Goal: Find specific page/section: Find specific page/section

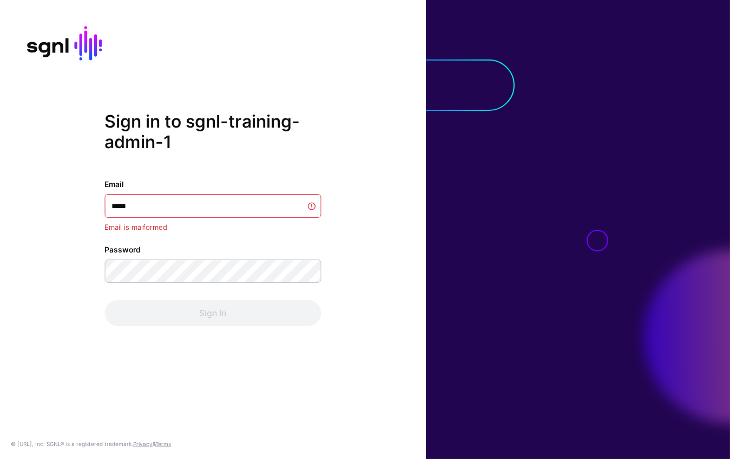
type input "******"
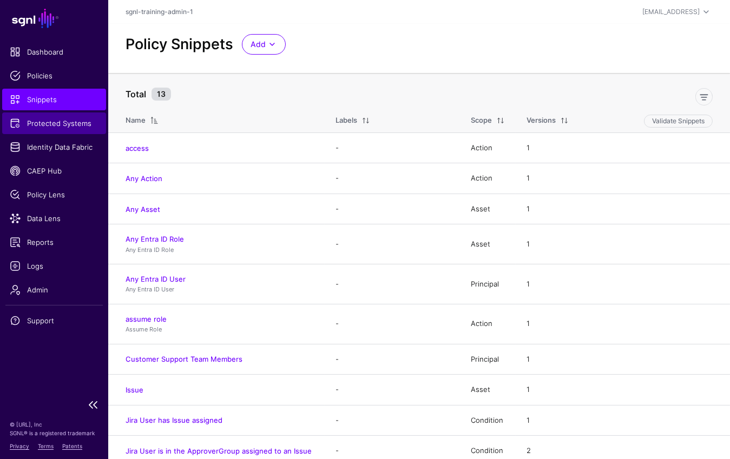
click at [76, 127] on span "Protected Systems" at bounding box center [54, 123] width 89 height 11
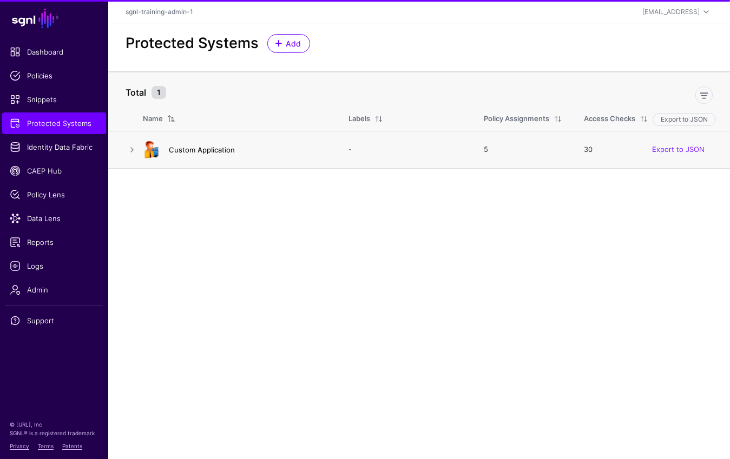
click at [200, 151] on link "Custom Application" at bounding box center [202, 149] width 66 height 9
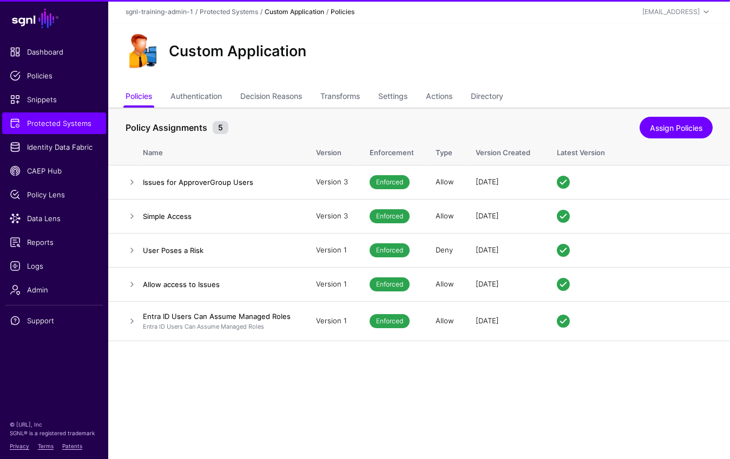
click at [485, 83] on div "Custom Application" at bounding box center [418, 55] width 621 height 63
click at [486, 91] on link "Directory" at bounding box center [487, 97] width 32 height 21
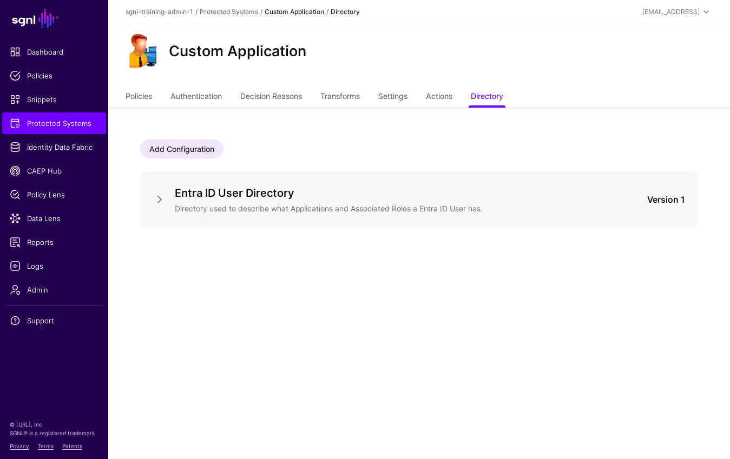
click at [162, 187] on div "Entra ID User Directory Directory used to describe what Applications and Associ…" at bounding box center [419, 199] width 532 height 30
click at [160, 194] on link at bounding box center [159, 199] width 13 height 13
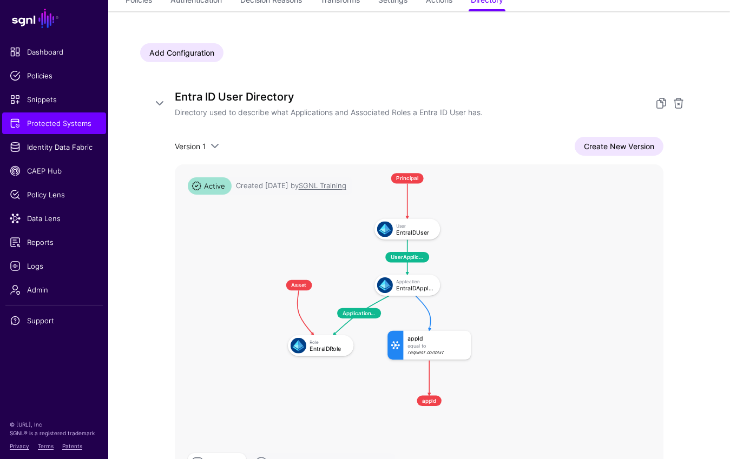
scroll to position [188, 0]
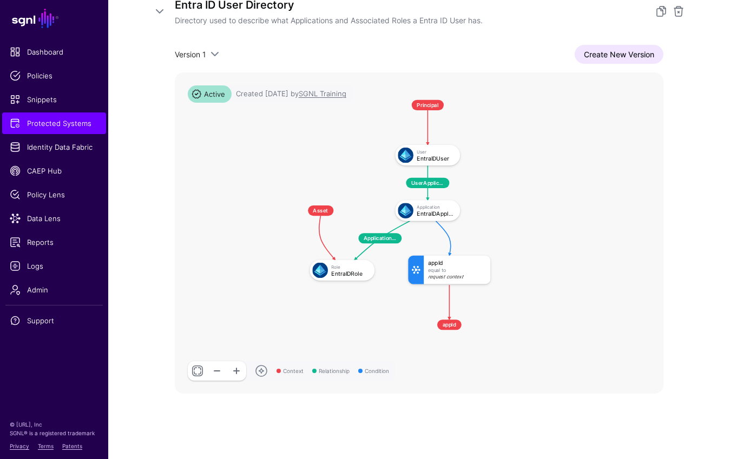
drag, startPoint x: 581, startPoint y: 250, endPoint x: 594, endPoint y: 265, distance: 19.2
click at [595, 264] on rect at bounding box center [289, 91] width 39069 height 25700
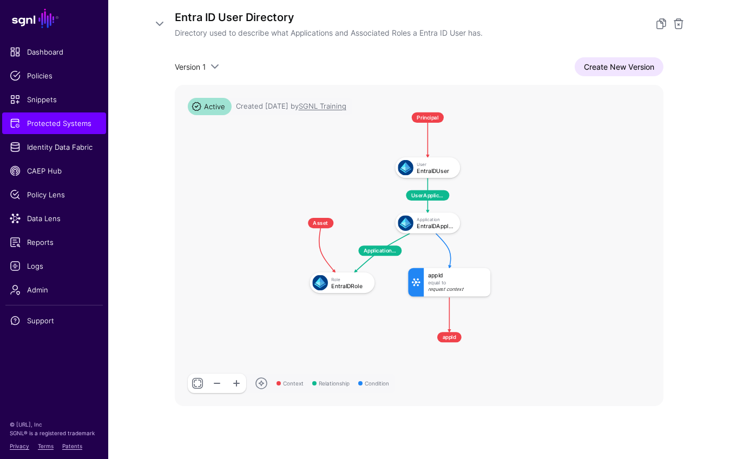
scroll to position [89, 0]
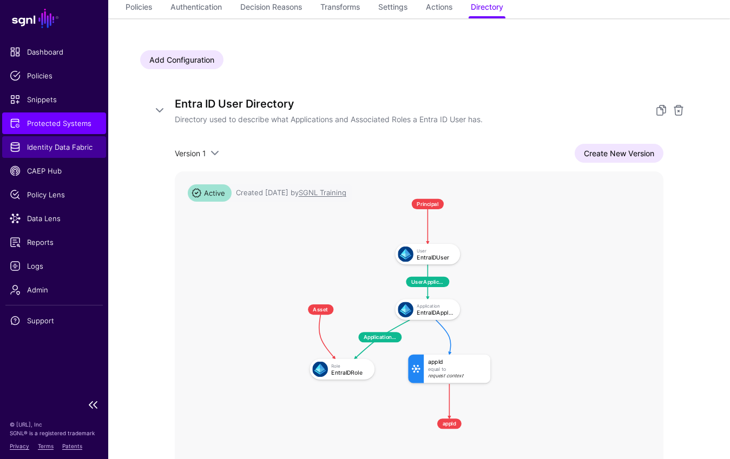
click at [48, 148] on span "Identity Data Fabric" at bounding box center [54, 147] width 89 height 11
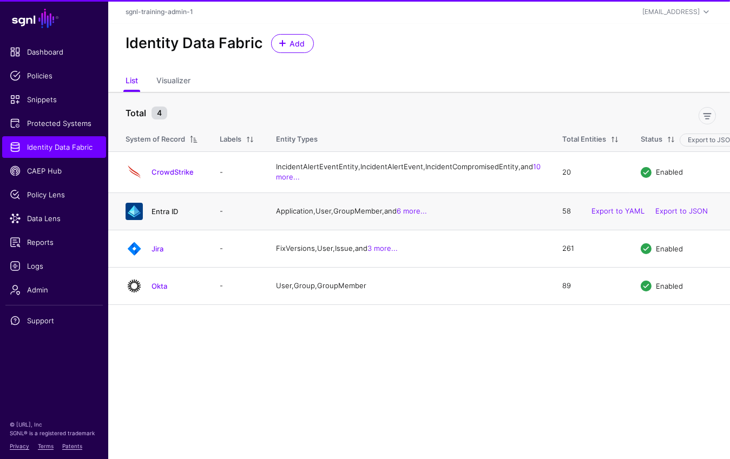
click at [165, 216] on link "Entra ID" at bounding box center [164, 211] width 27 height 9
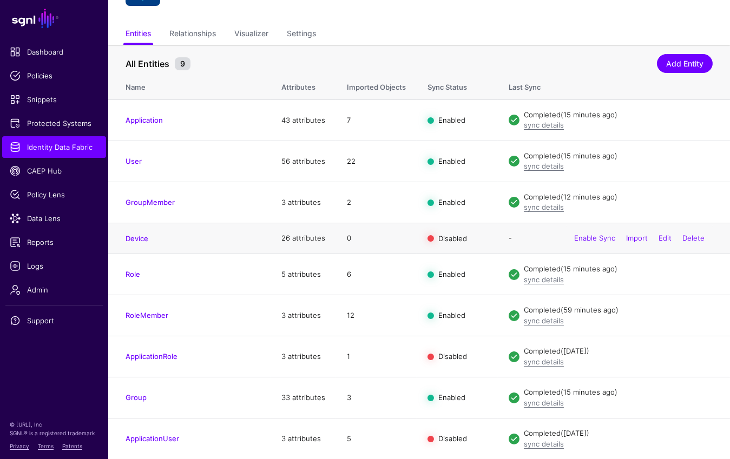
scroll to position [42, 0]
